Goal: Feedback & Contribution: Leave review/rating

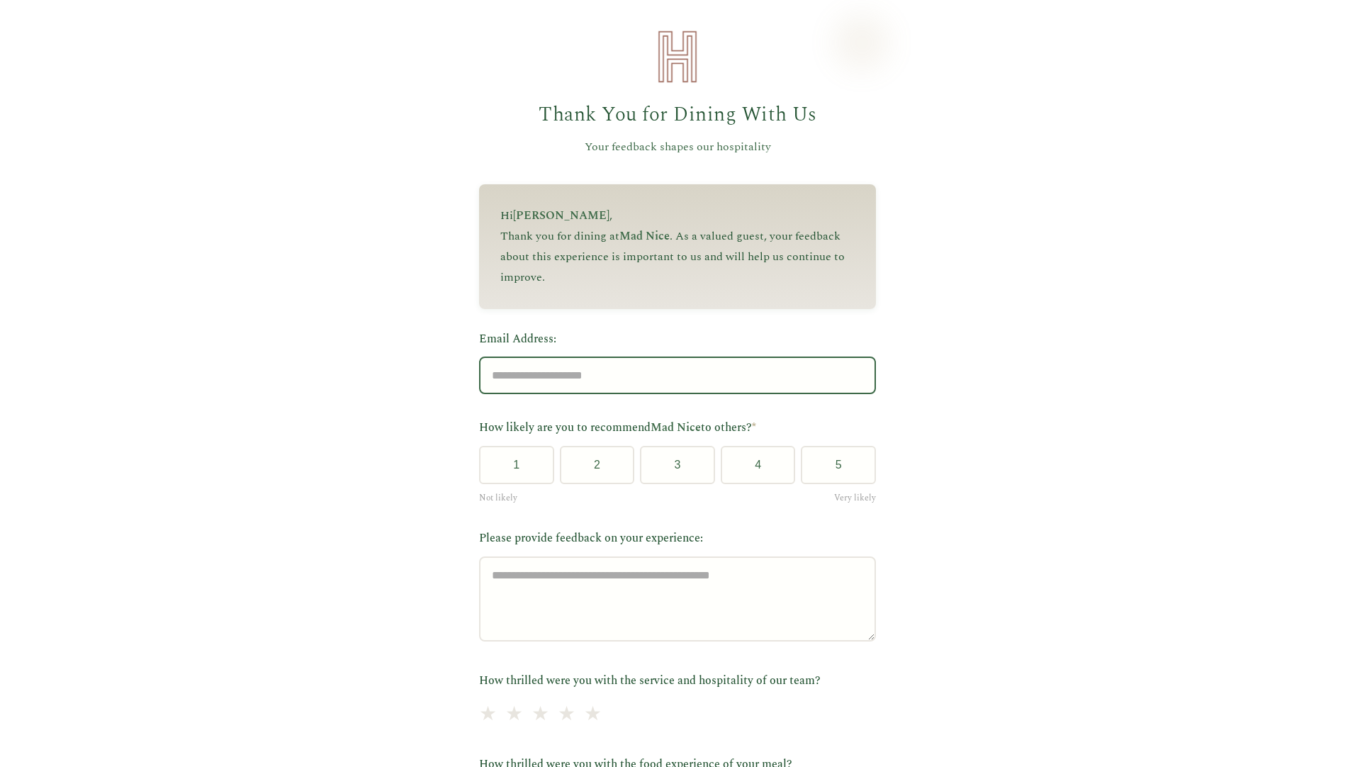
click at [665, 386] on input "Email Address:" at bounding box center [677, 376] width 397 height 38
type input "**********"
click at [838, 469] on button "5" at bounding box center [838, 465] width 75 height 38
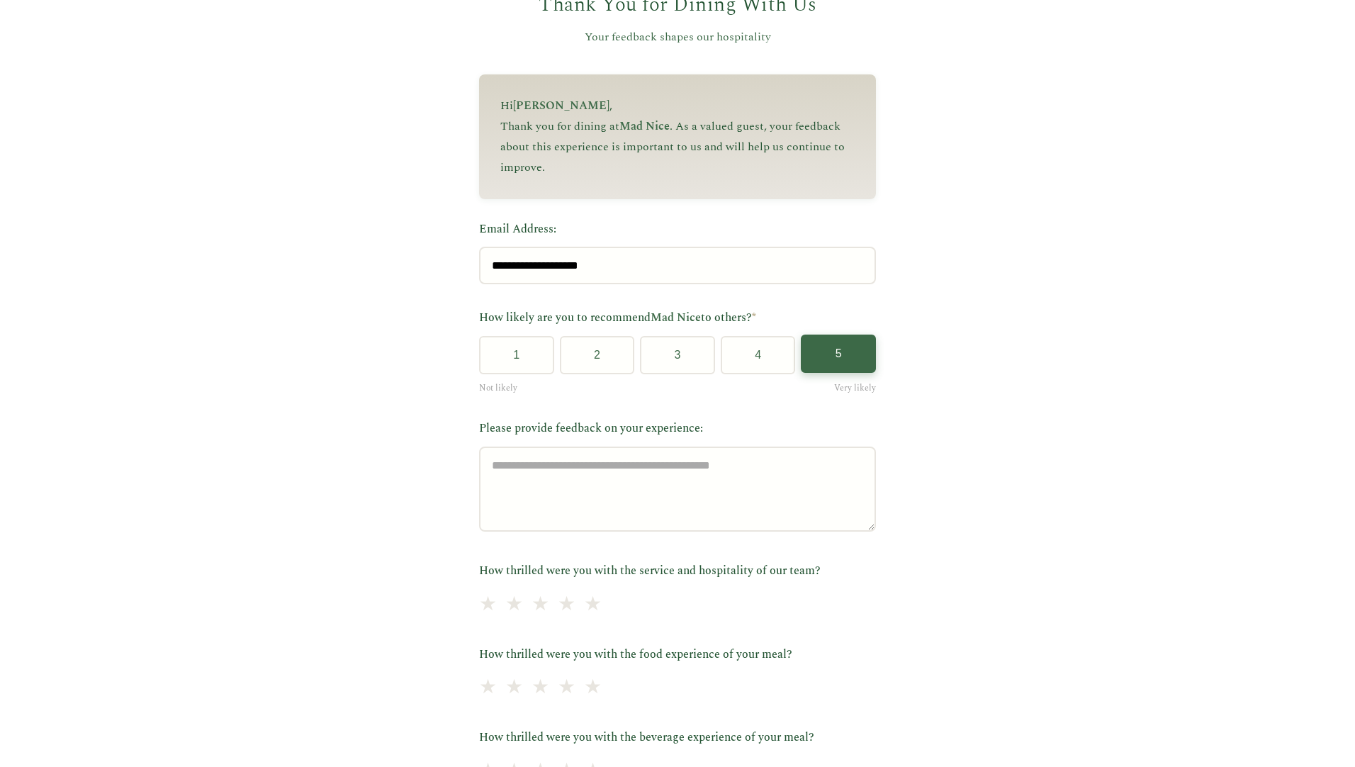
scroll to position [213, 0]
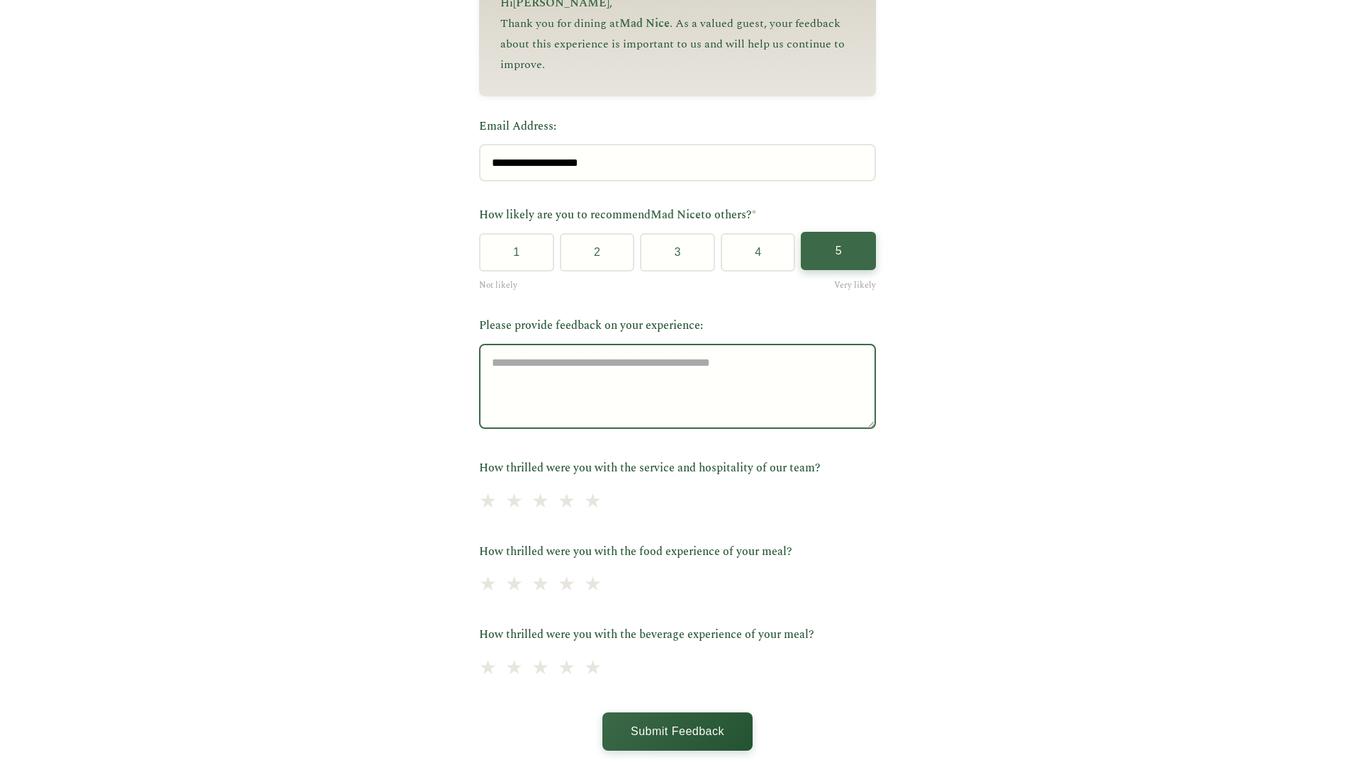
click at [761, 394] on textarea "Please provide feedback on your experience:" at bounding box center [677, 386] width 397 height 85
type textarea "**********"
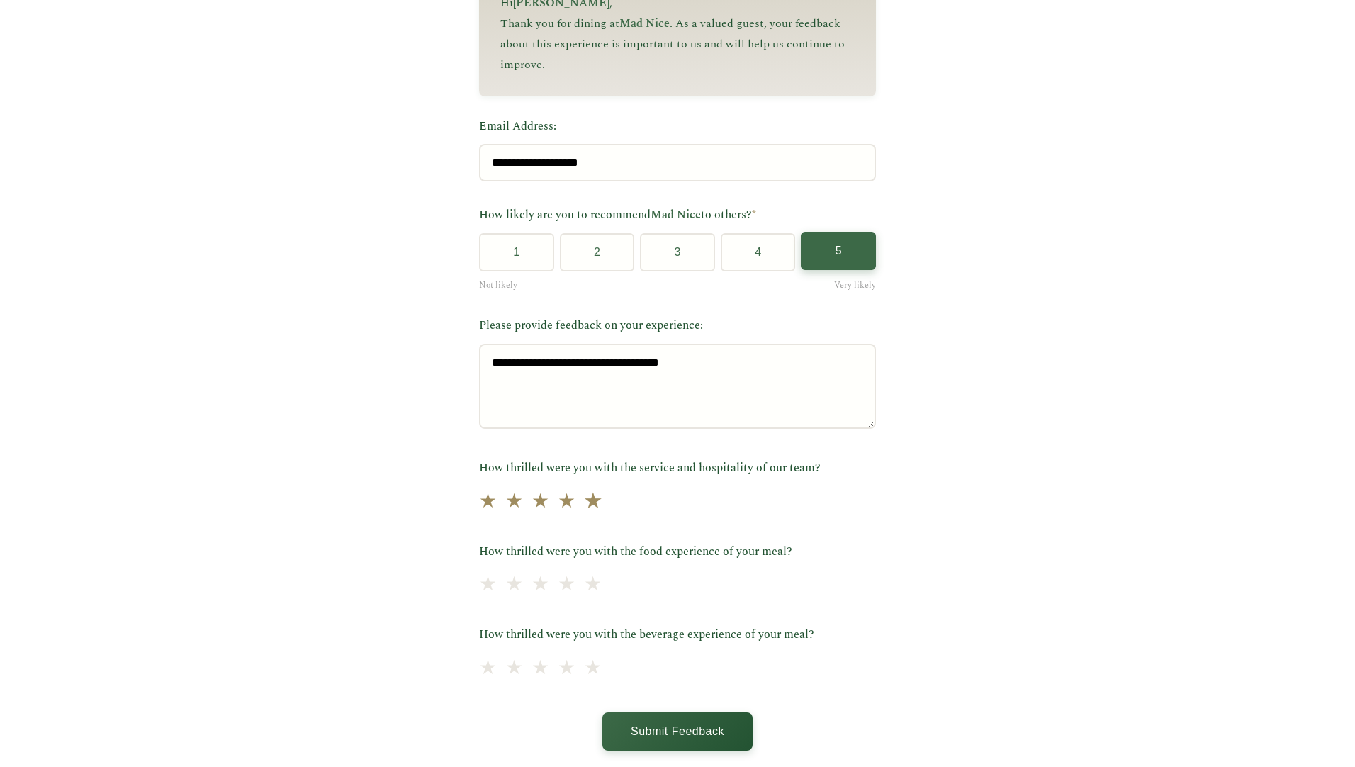
click at [586, 507] on span "★" at bounding box center [593, 501] width 20 height 35
click at [585, 593] on span "★" at bounding box center [593, 585] width 20 height 35
click at [583, 678] on span "★" at bounding box center [593, 668] width 20 height 35
click at [686, 736] on button "Submit Feedback" at bounding box center [677, 730] width 150 height 38
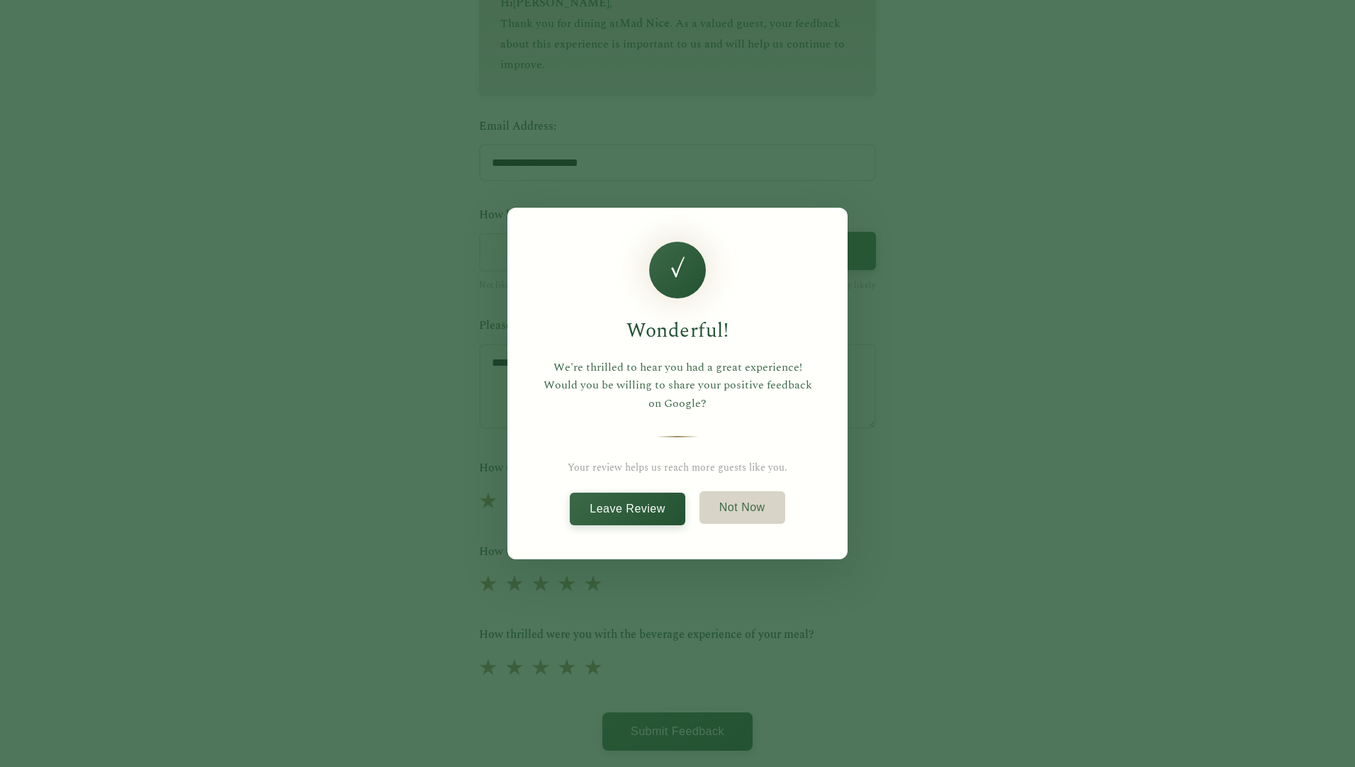
click at [732, 510] on button "Not Now" at bounding box center [743, 507] width 86 height 33
